Goal: Communication & Community: Answer question/provide support

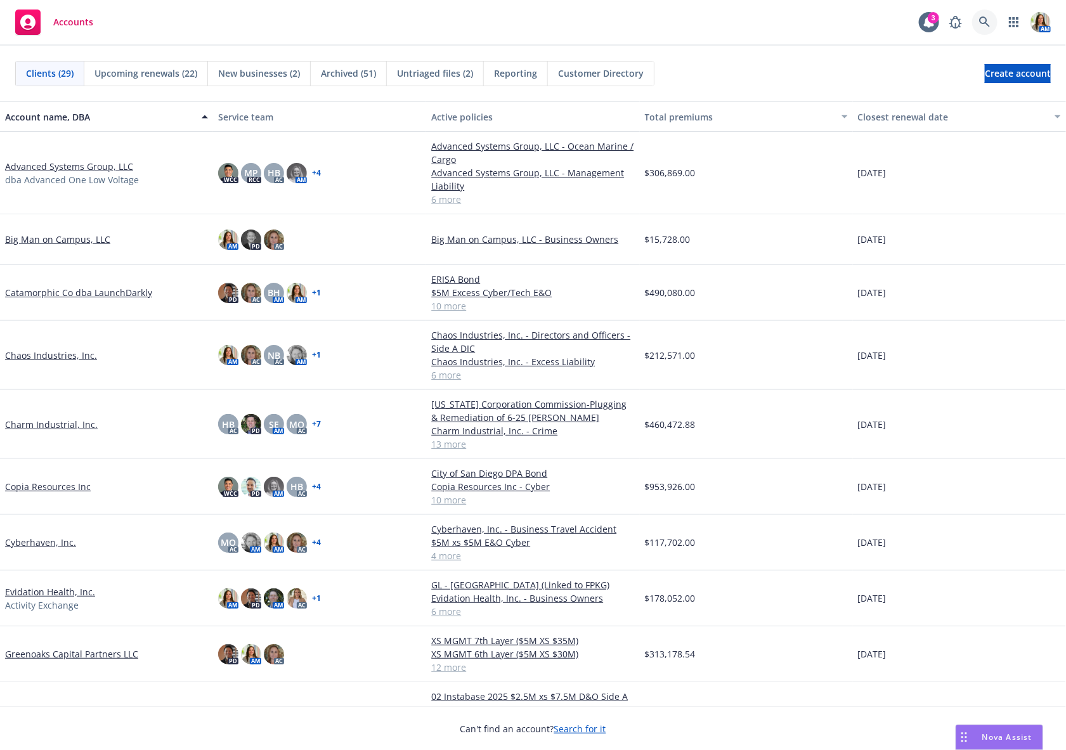
click at [986, 21] on icon at bounding box center [984, 21] width 11 height 11
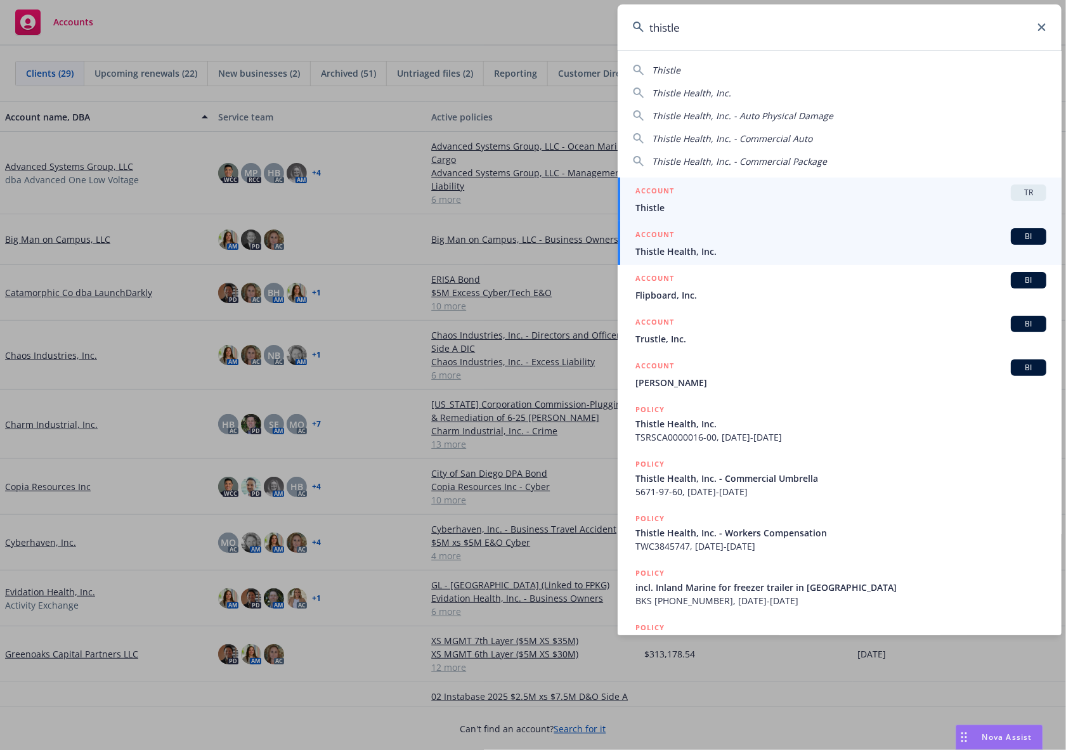
type input "thistle"
click at [722, 256] on span "Thistle Health, Inc." at bounding box center [840, 251] width 411 height 13
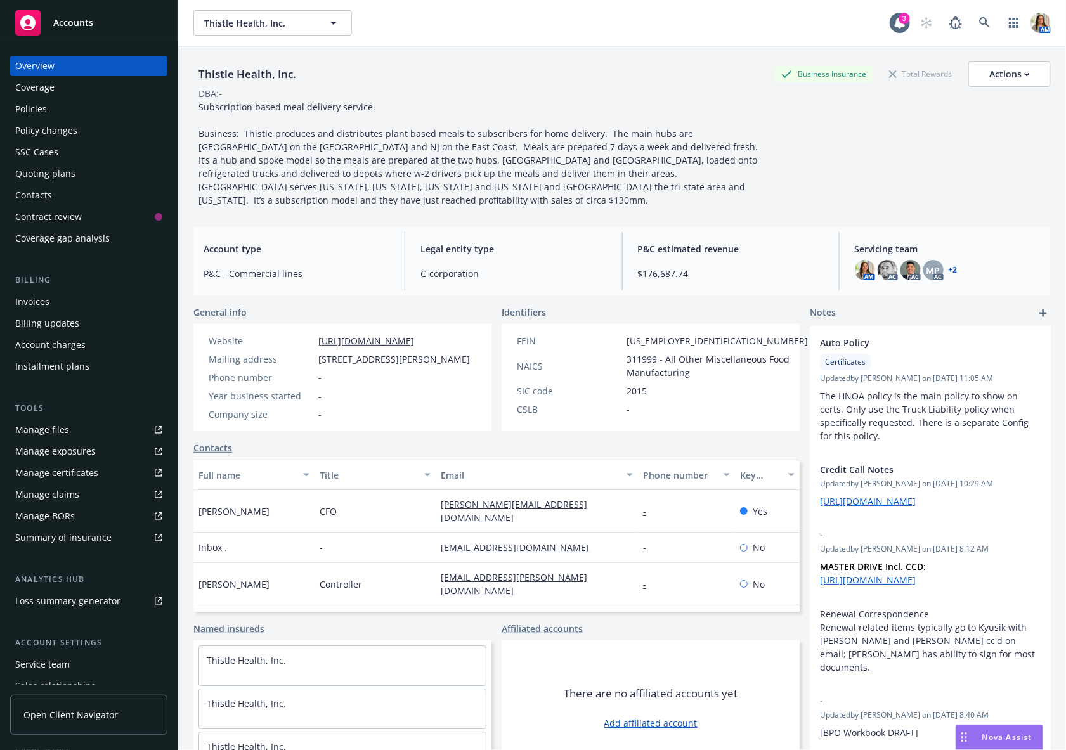
click at [58, 118] on div "Policies" at bounding box center [88, 109] width 147 height 20
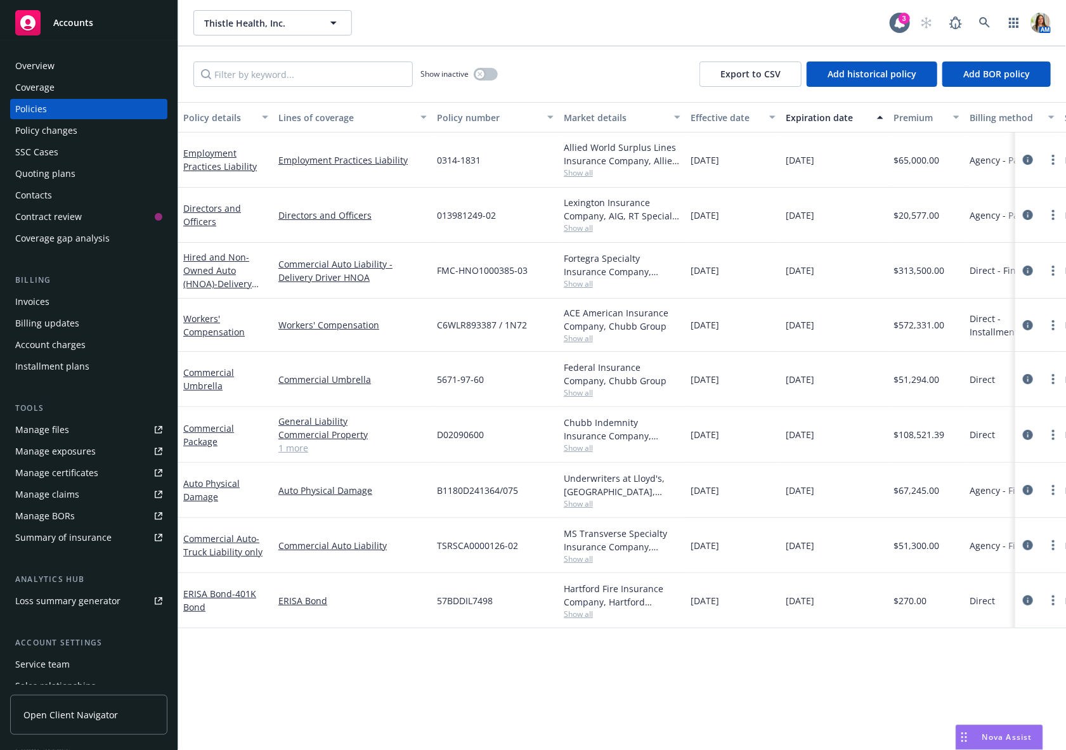
click at [333, 89] on div "Show inactive Export to CSV Add historical policy Add BOR policy" at bounding box center [622, 74] width 888 height 56
click at [1051, 330] on link "more" at bounding box center [1052, 325] width 15 height 15
click at [976, 497] on link "Copy logging email" at bounding box center [986, 502] width 149 height 25
click at [1050, 330] on link "more" at bounding box center [1052, 325] width 15 height 15
click at [988, 505] on link "Copy logging email" at bounding box center [986, 502] width 149 height 25
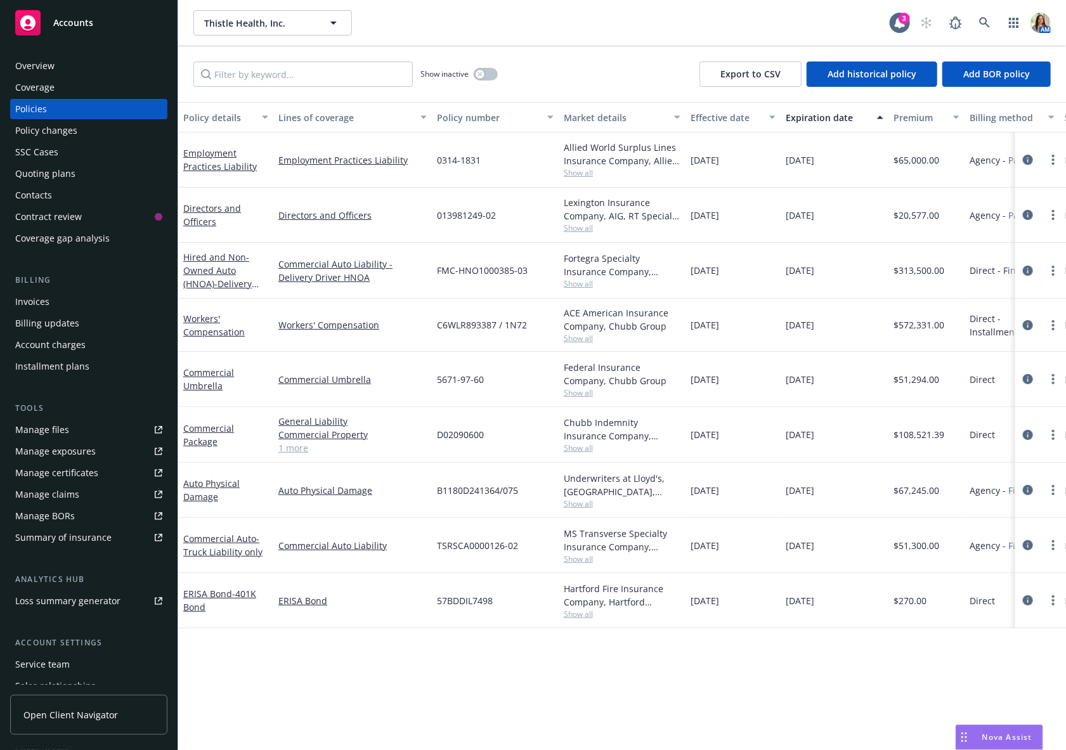
click at [979, 735] on div "Nova Assist" at bounding box center [1007, 737] width 70 height 11
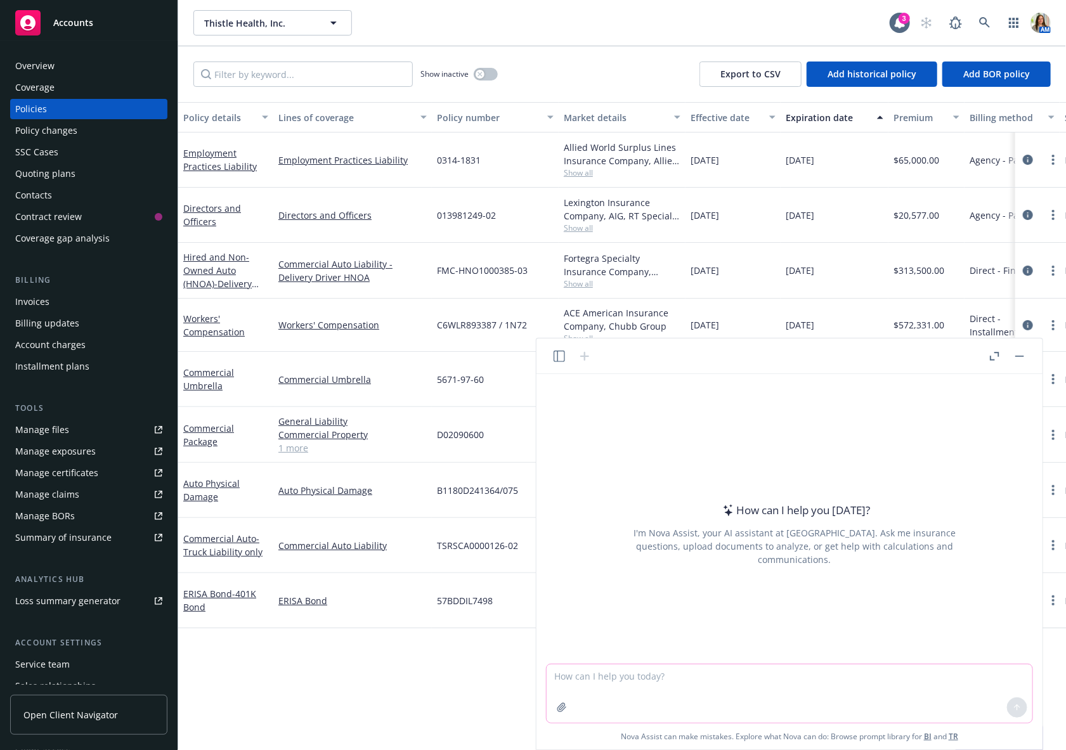
click at [627, 682] on textarea at bounding box center [789, 693] width 486 height 58
paste textarea "It is my understanding that the website for Labor & Industries in [US_STATE] ha…"
type textarea "Can you rewrite this email to the insured who is asking how to verify workers c…"
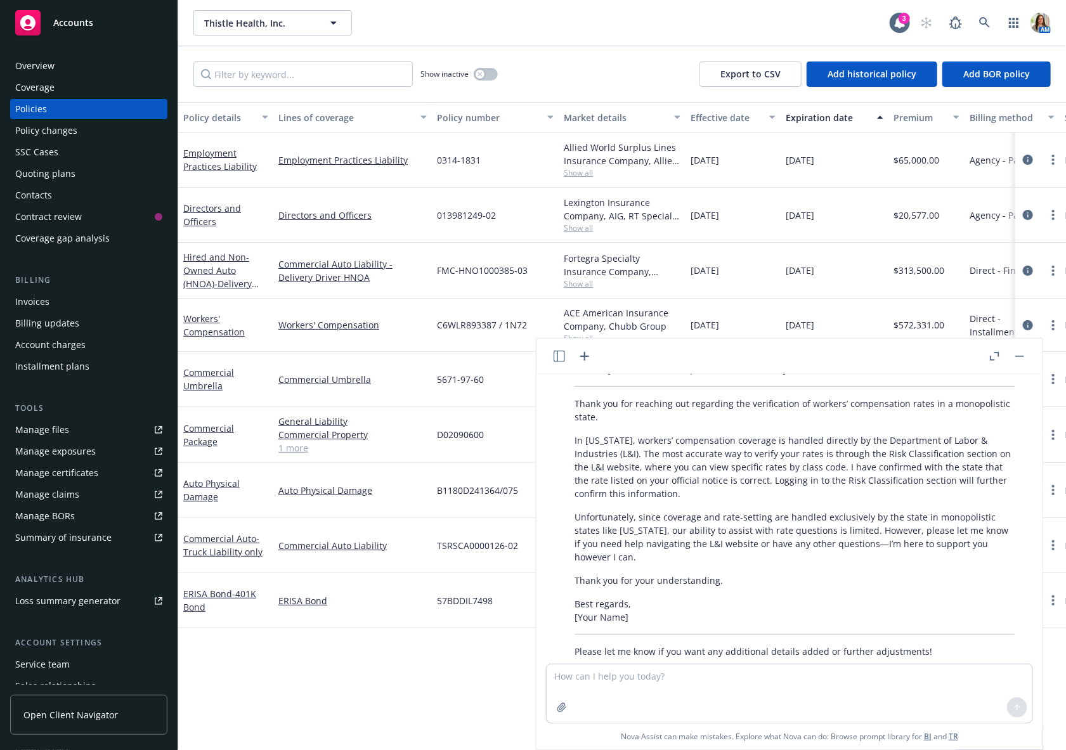
scroll to position [171, 0]
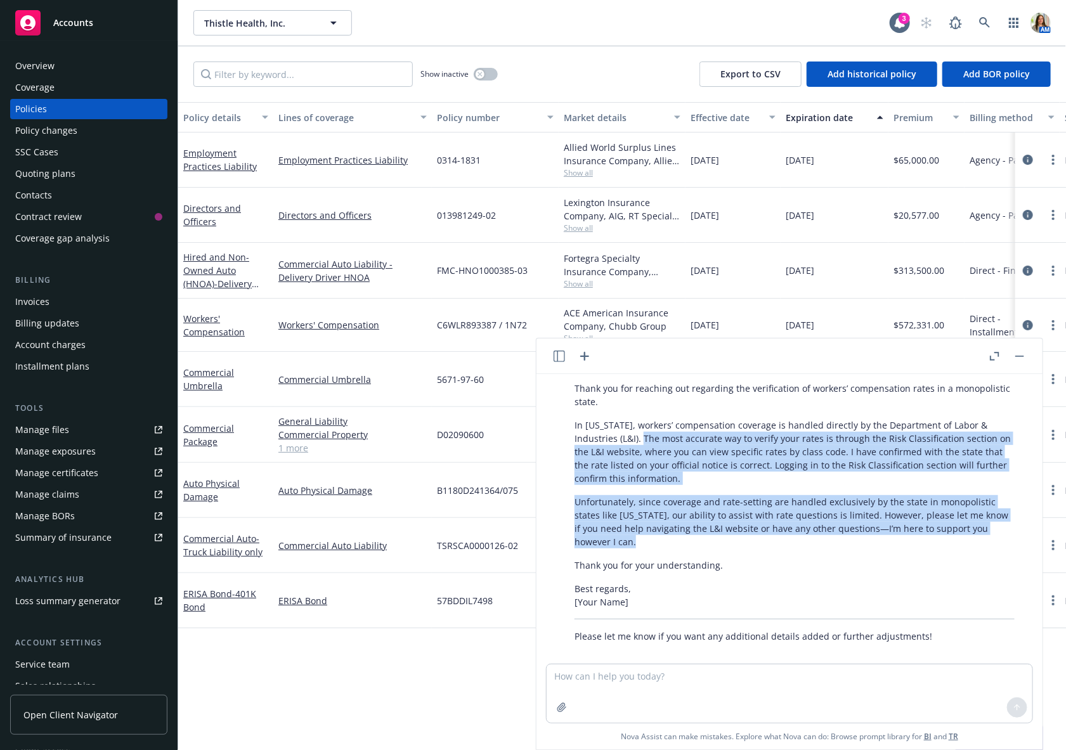
drag, startPoint x: 643, startPoint y: 437, endPoint x: 1040, endPoint y: 526, distance: 405.9
click at [1038, 526] on div "Can you rewrite this email to the insured who is asking how to verify workers c…" at bounding box center [789, 561] width 506 height 375
copy div "The most accurate way to verify your rates is through the Risk Classification s…"
